Goal: Task Accomplishment & Management: Manage account settings

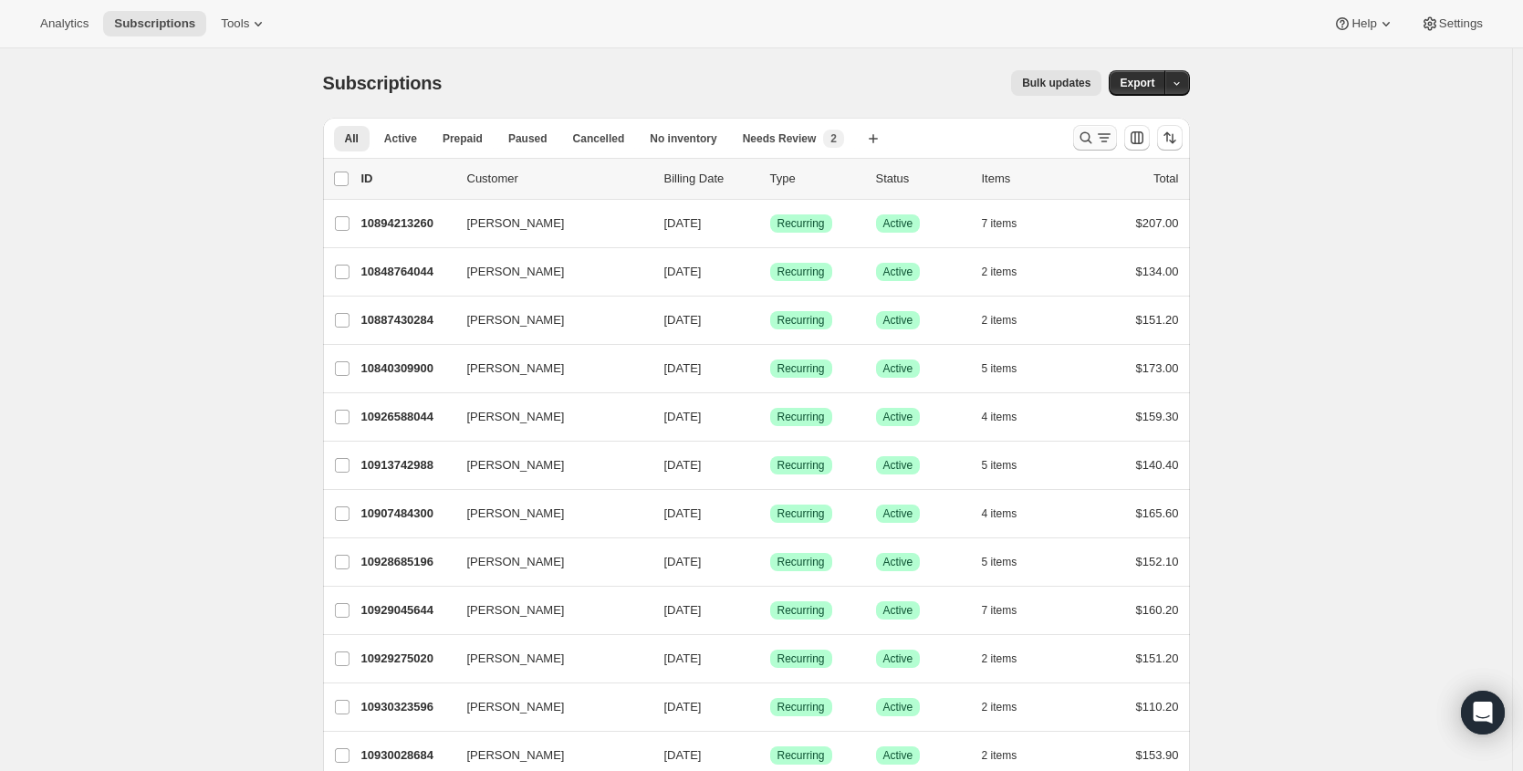
click at [1113, 135] on icon "Search and filter results" at bounding box center [1104, 138] width 18 height 18
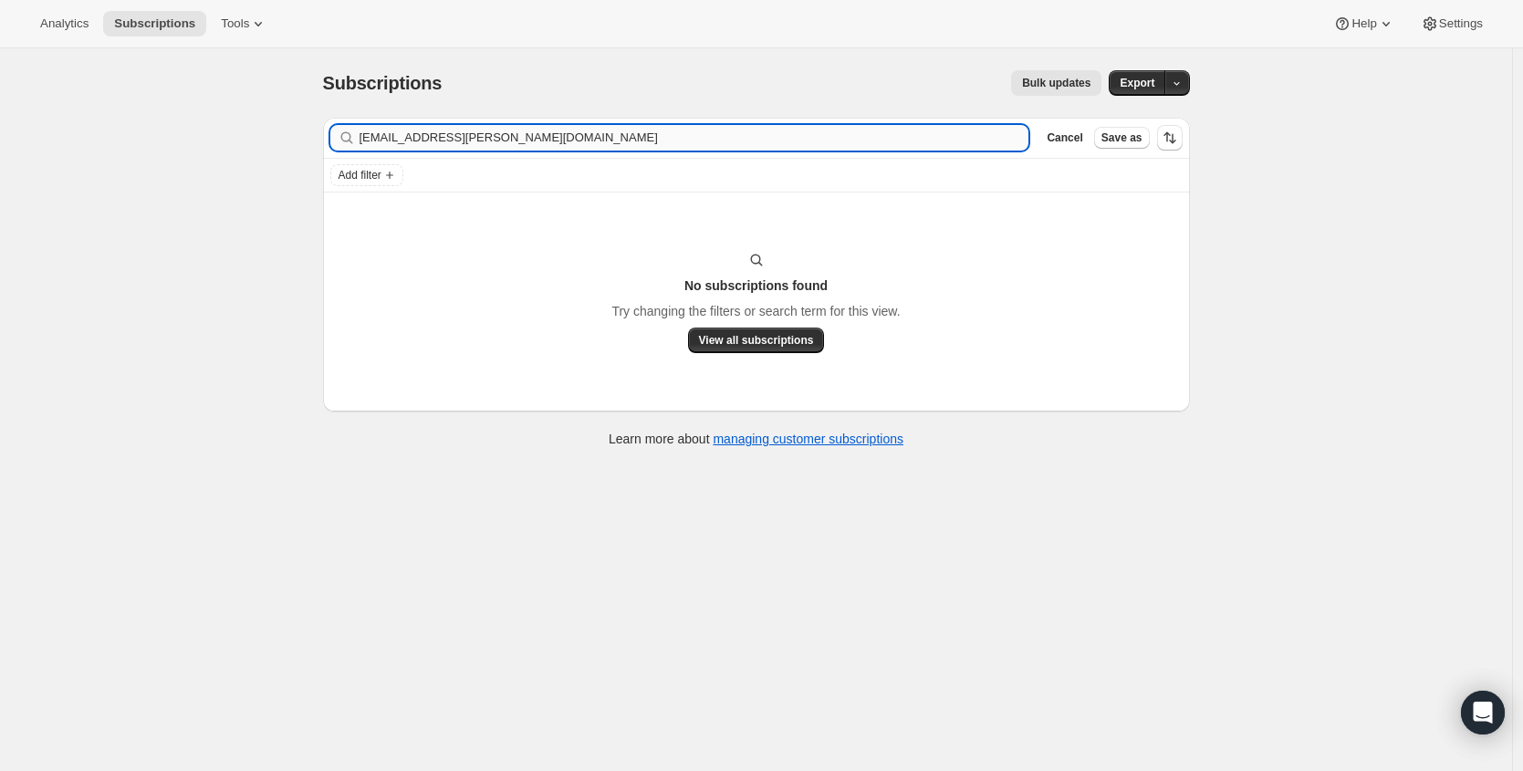
click at [478, 139] on input "[EMAIL_ADDRESS][PERSON_NAME][DOMAIN_NAME]" at bounding box center [694, 138] width 670 height 26
click at [685, 147] on input "[PERSON_NAME]" at bounding box center [677, 138] width 637 height 26
click at [680, 143] on input "[PERSON_NAME]" at bounding box center [677, 138] width 637 height 26
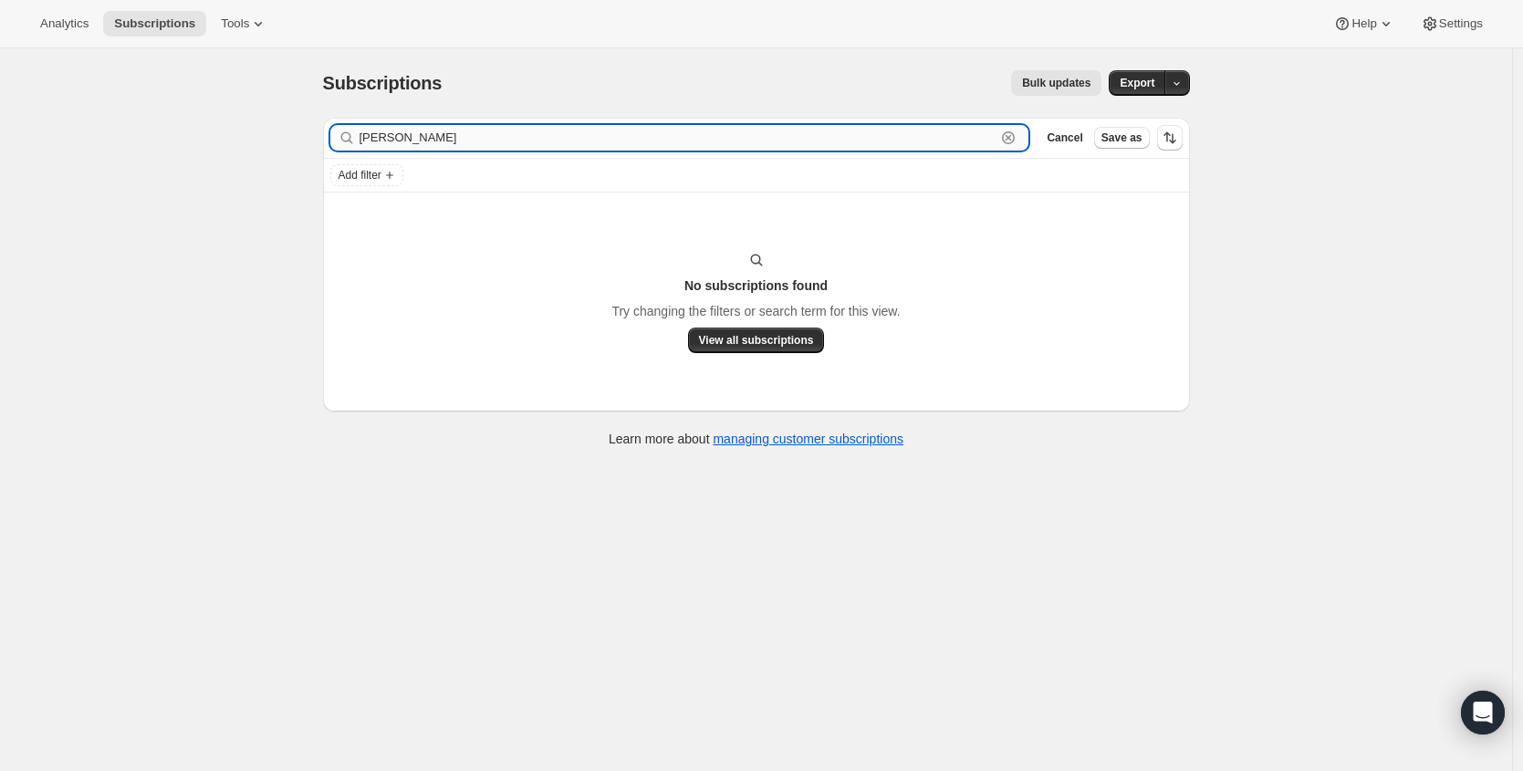
click at [680, 143] on input "[PERSON_NAME]" at bounding box center [677, 138] width 637 height 26
click at [677, 143] on input "[PERSON_NAME]" at bounding box center [677, 138] width 637 height 26
drag, startPoint x: 462, startPoint y: 133, endPoint x: 324, endPoint y: 121, distance: 138.3
click at [326, 121] on div "Filter subscribers [PERSON_NAME] Clear Cancel Save as Add filter No subscriptio…" at bounding box center [748, 284] width 881 height 363
type input "[PERSON_NAME]"
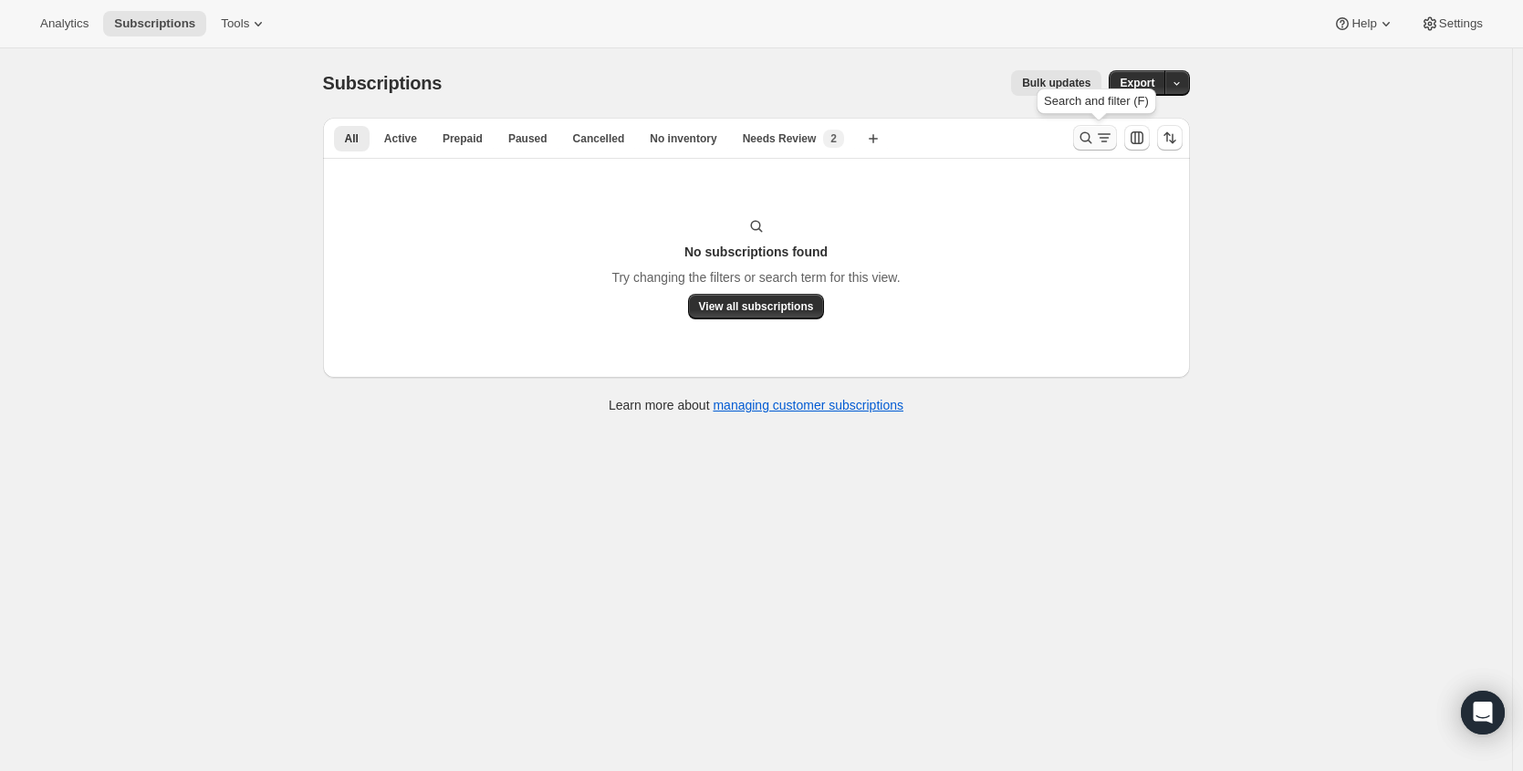
click at [1113, 140] on icon "Search and filter results" at bounding box center [1104, 138] width 18 height 18
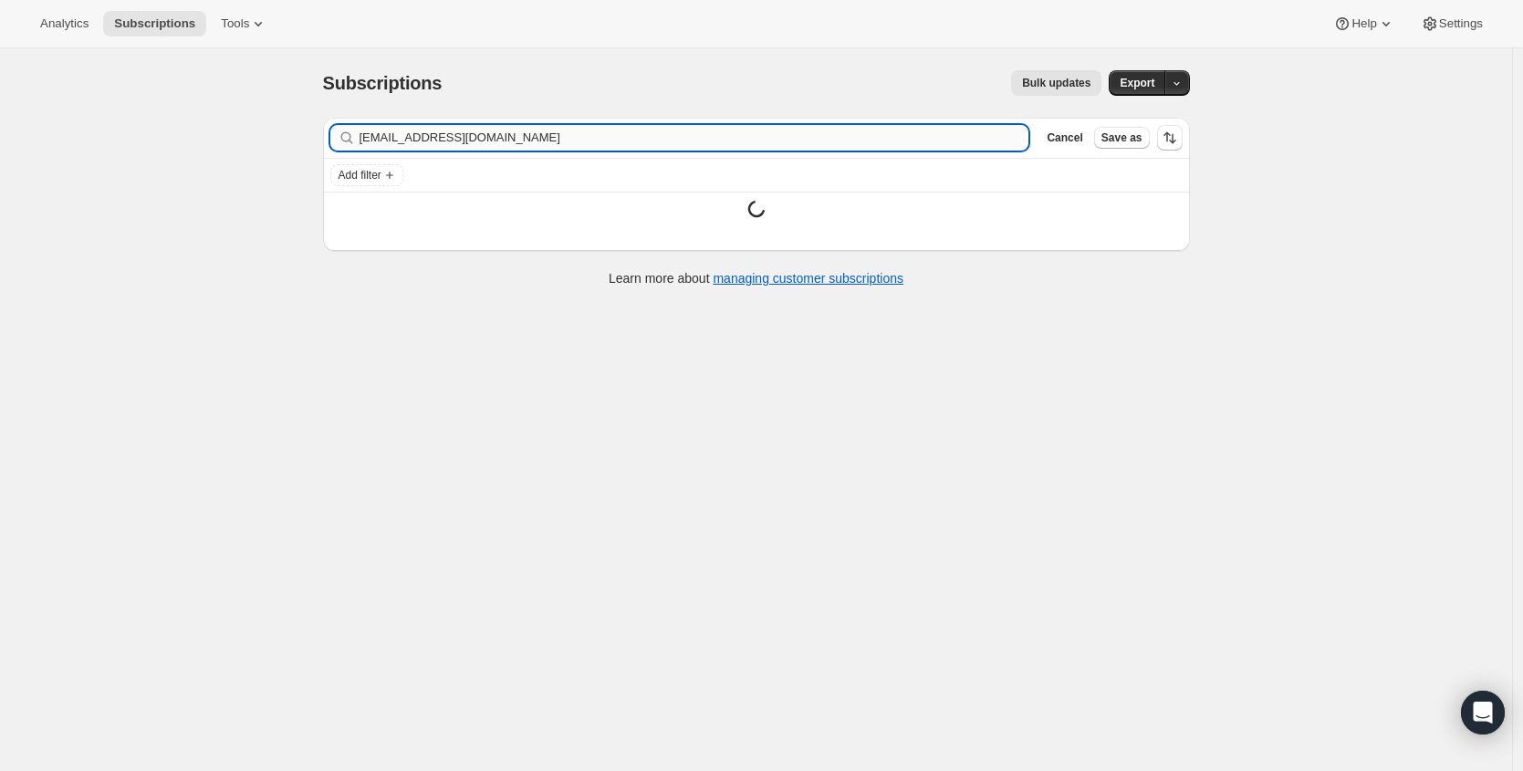
click at [676, 148] on input "[EMAIL_ADDRESS][DOMAIN_NAME]" at bounding box center [694, 138] width 670 height 26
click at [675, 148] on input "[EMAIL_ADDRESS][DOMAIN_NAME]" at bounding box center [694, 138] width 670 height 26
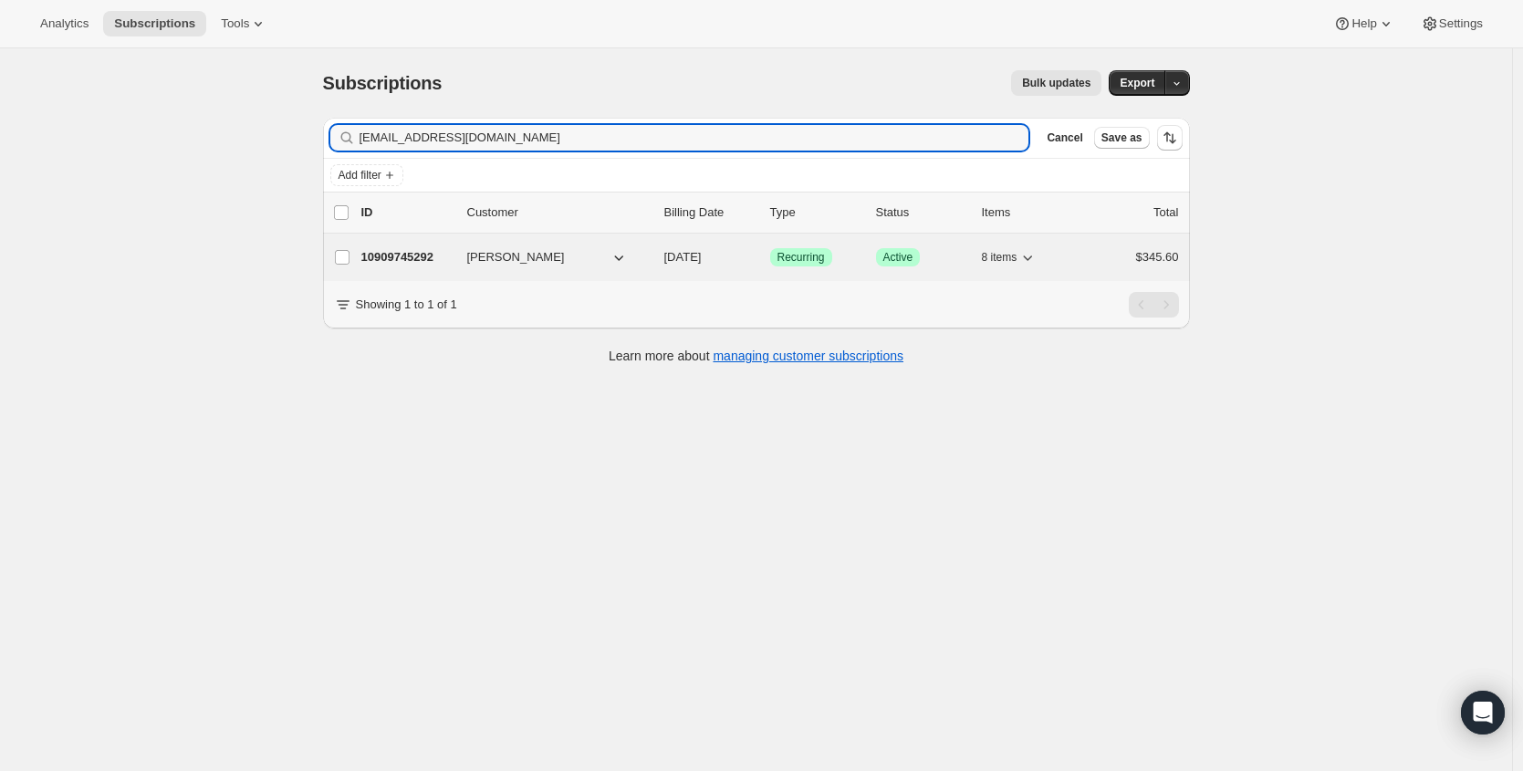
type input "[EMAIL_ADDRESS][DOMAIN_NAME]"
click at [411, 258] on p "10909745292" at bounding box center [406, 257] width 91 height 18
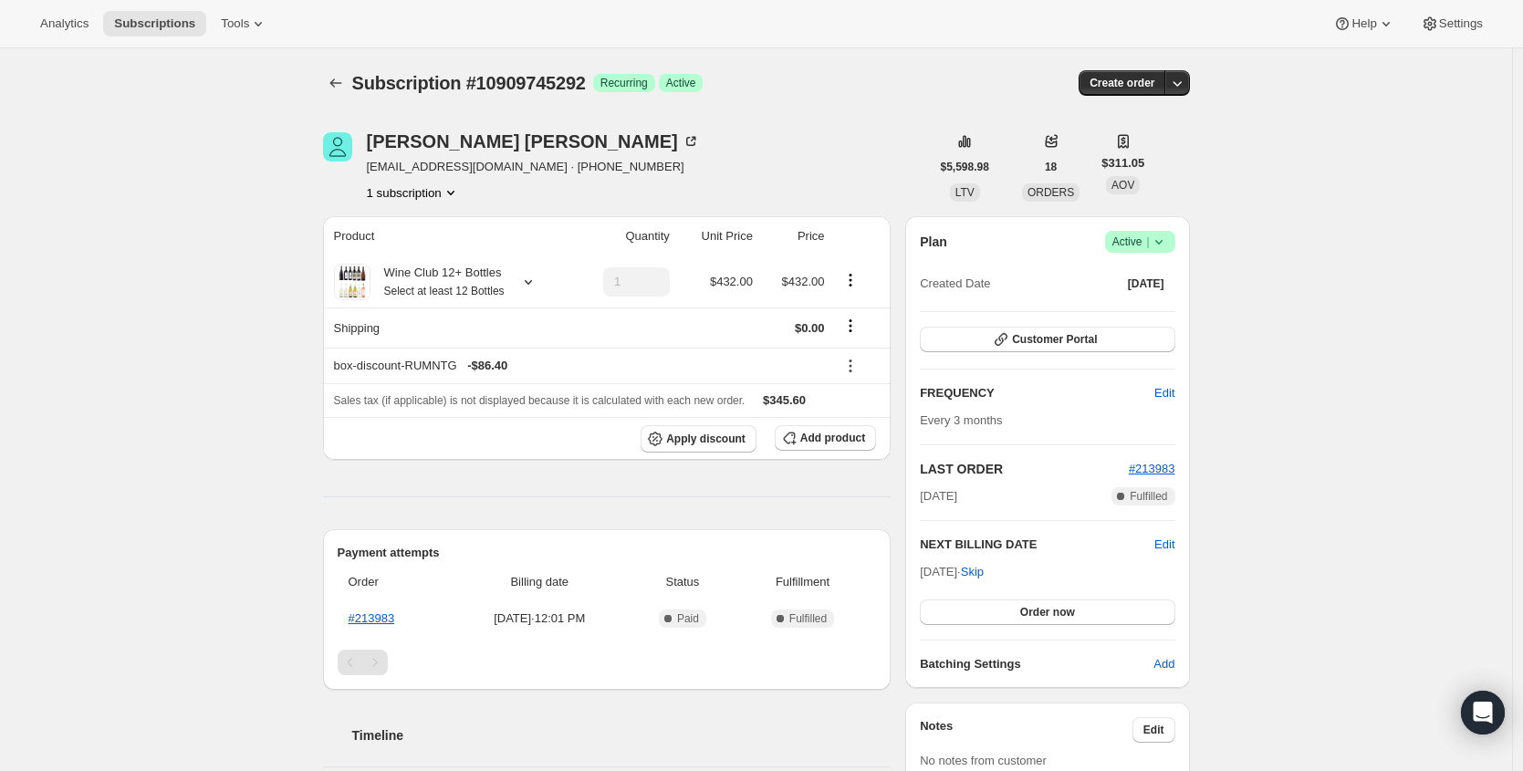
click at [1149, 239] on span "|" at bounding box center [1147, 241] width 3 height 15
click at [1124, 318] on button "Cancel subscription" at bounding box center [1139, 308] width 114 height 29
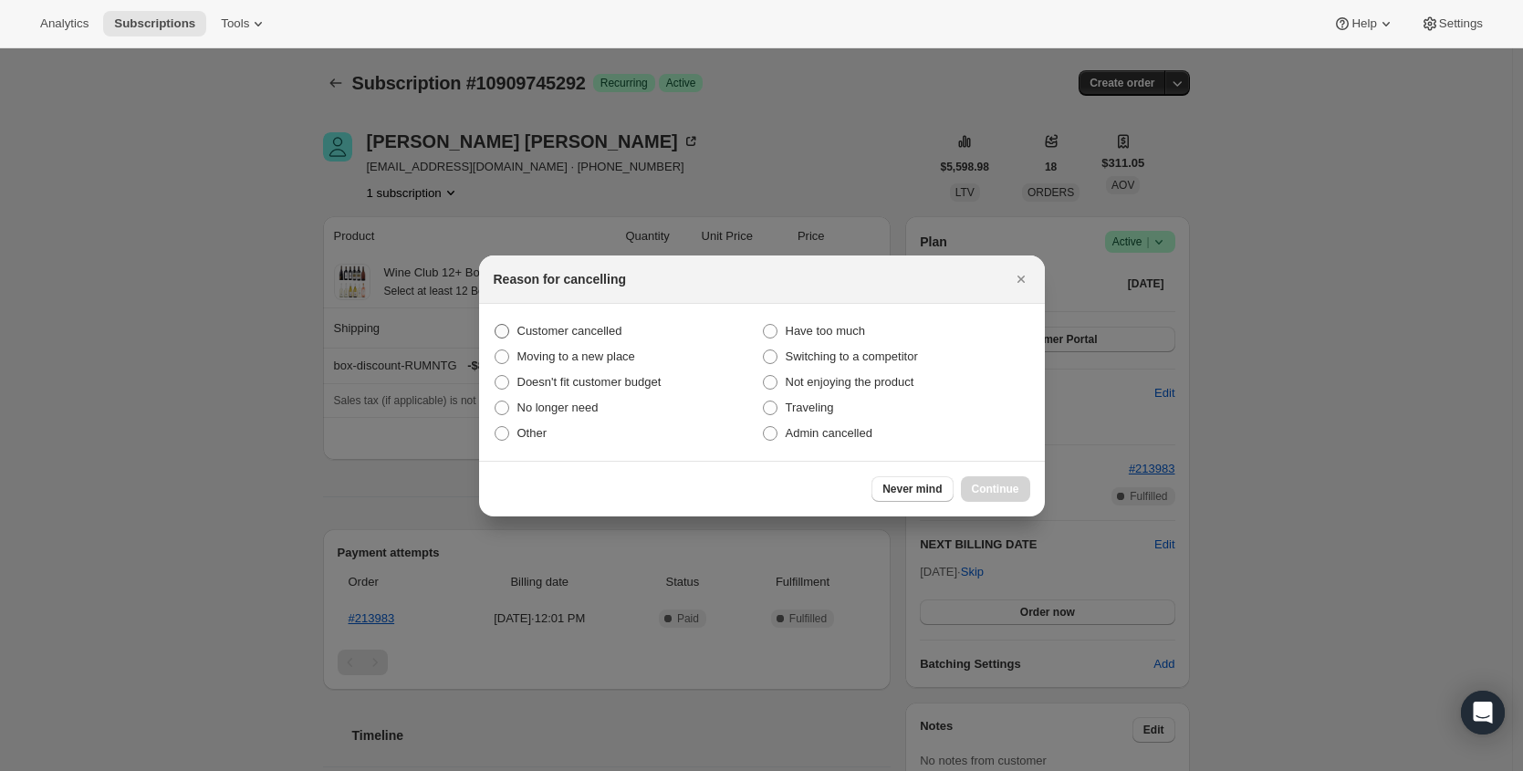
click at [568, 330] on span "Customer cancelled" at bounding box center [569, 331] width 105 height 14
click at [495, 325] on input "Customer cancelled" at bounding box center [495, 324] width 1 height 1
radio input "true"
click at [987, 492] on span "Continue" at bounding box center [995, 489] width 47 height 15
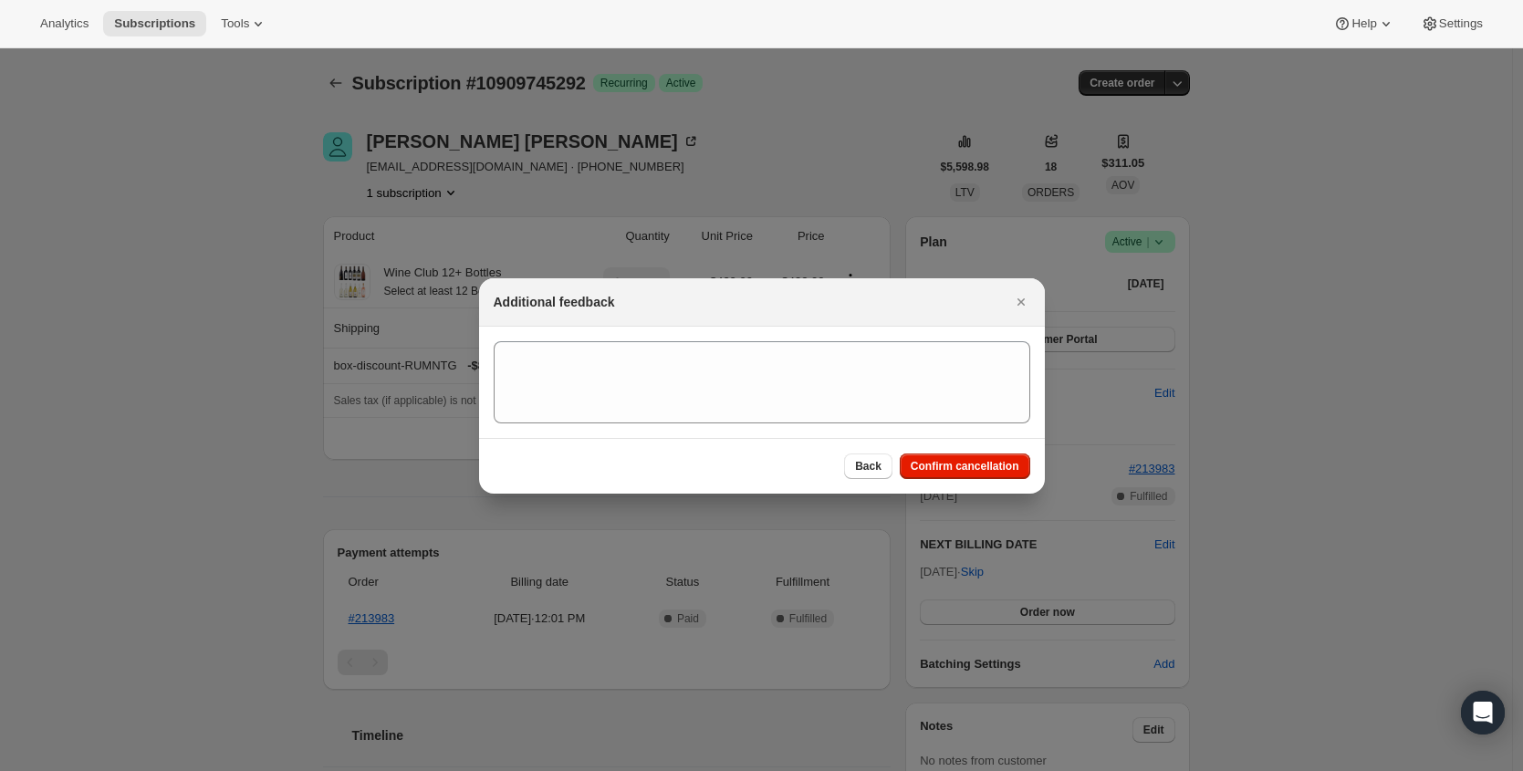
click at [990, 463] on span "Confirm cancellation" at bounding box center [965, 466] width 109 height 15
